Goal: Transaction & Acquisition: Purchase product/service

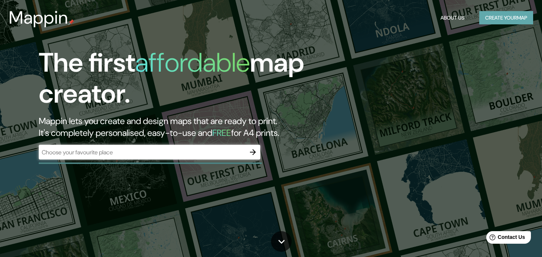
click at [498, 21] on button "Create your map" at bounding box center [506, 18] width 54 height 14
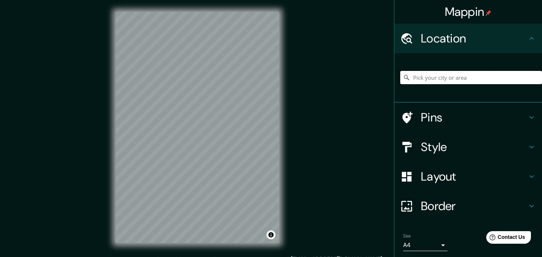
click at [463, 77] on input "Pick your city or area" at bounding box center [471, 77] width 142 height 13
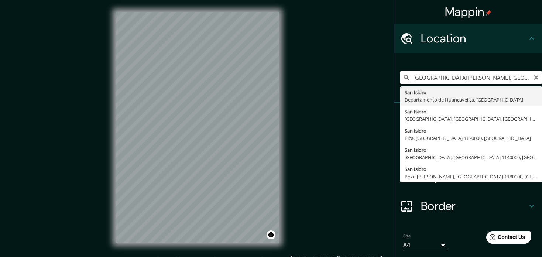
click at [434, 76] on input "[GEOGRAPHIC_DATA][PERSON_NAME],[GEOGRAPHIC_DATA]" at bounding box center [471, 77] width 142 height 13
type input "[GEOGRAPHIC_DATA][PERSON_NAME], [GEOGRAPHIC_DATA][PERSON_NAME], [GEOGRAPHIC_DAT…"
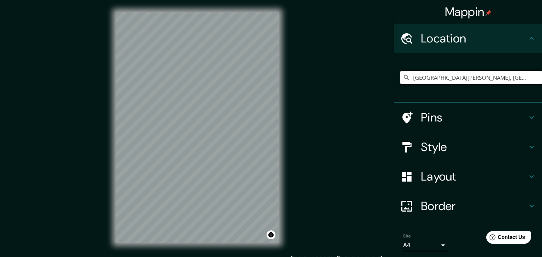
click at [457, 80] on input "[GEOGRAPHIC_DATA][PERSON_NAME], [GEOGRAPHIC_DATA][PERSON_NAME], [GEOGRAPHIC_DAT…" at bounding box center [471, 77] width 142 height 13
drag, startPoint x: 526, startPoint y: 79, endPoint x: 451, endPoint y: 78, distance: 74.2
click at [451, 78] on input "[GEOGRAPHIC_DATA][PERSON_NAME], [GEOGRAPHIC_DATA][PERSON_NAME], [GEOGRAPHIC_DAT…" at bounding box center [471, 77] width 142 height 13
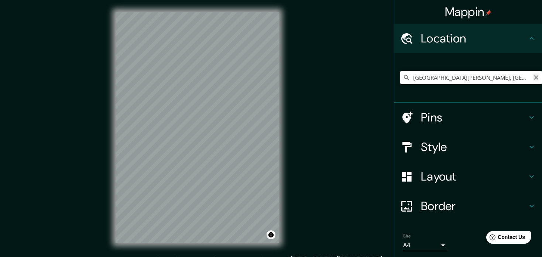
click at [533, 79] on icon "Clear" at bounding box center [536, 78] width 6 height 6
